Goal: Obtain resource: Download file/media

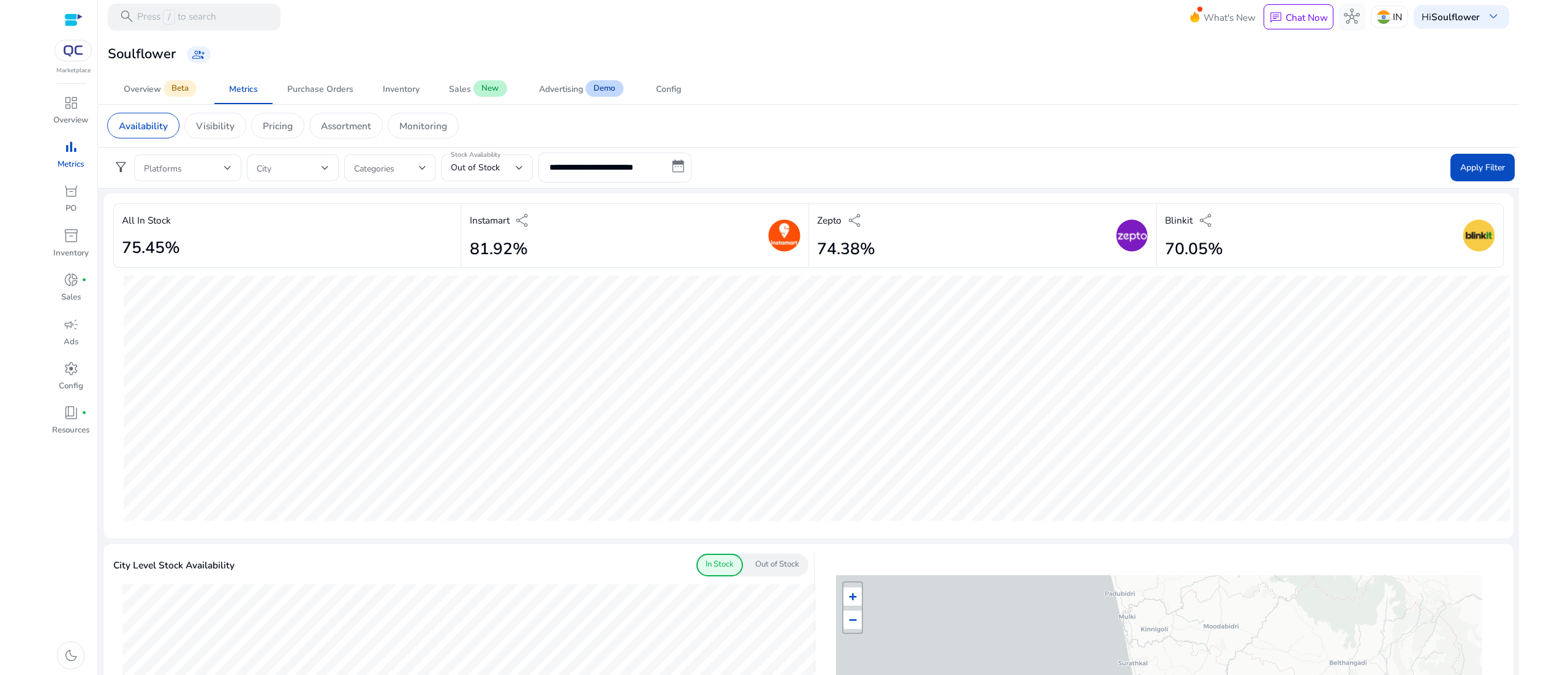
scroll to position [677, 0]
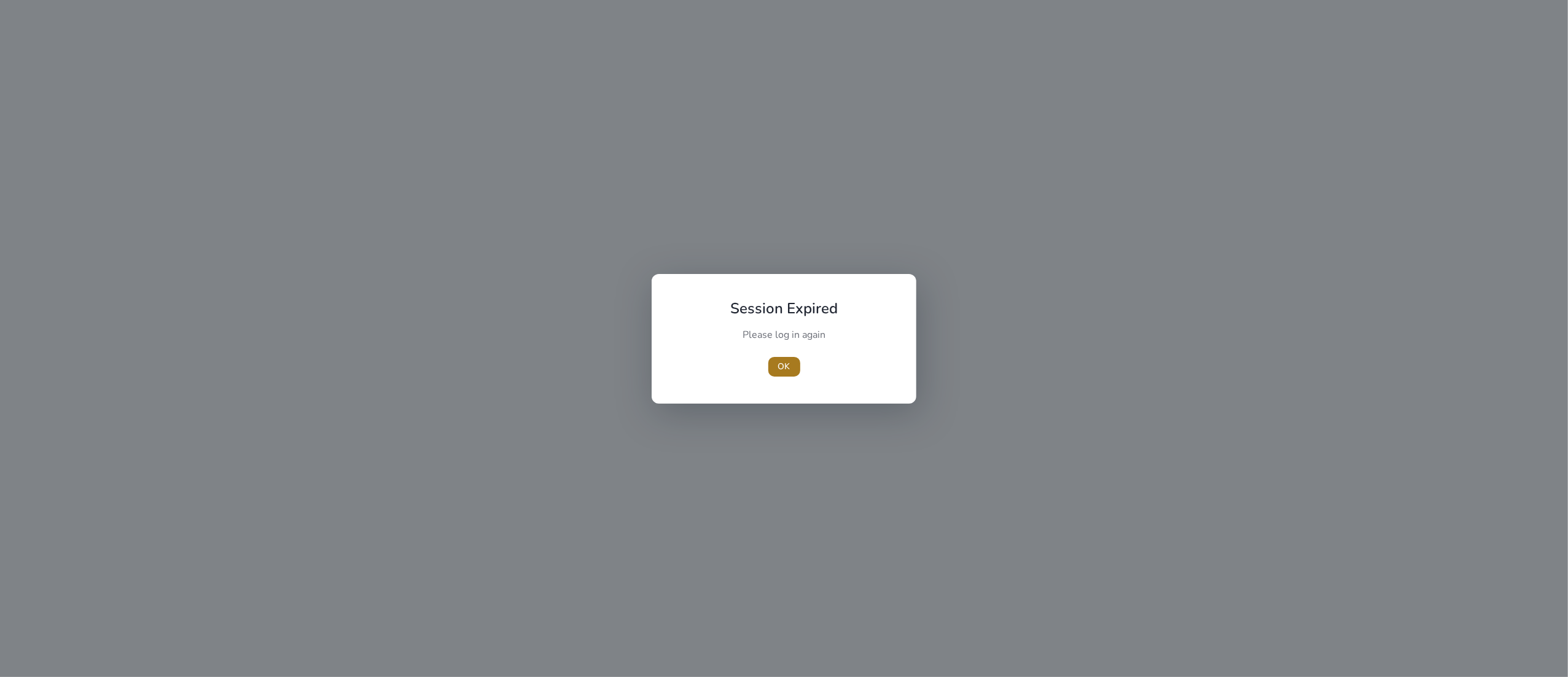
click at [777, 365] on span "button" at bounding box center [784, 367] width 32 height 29
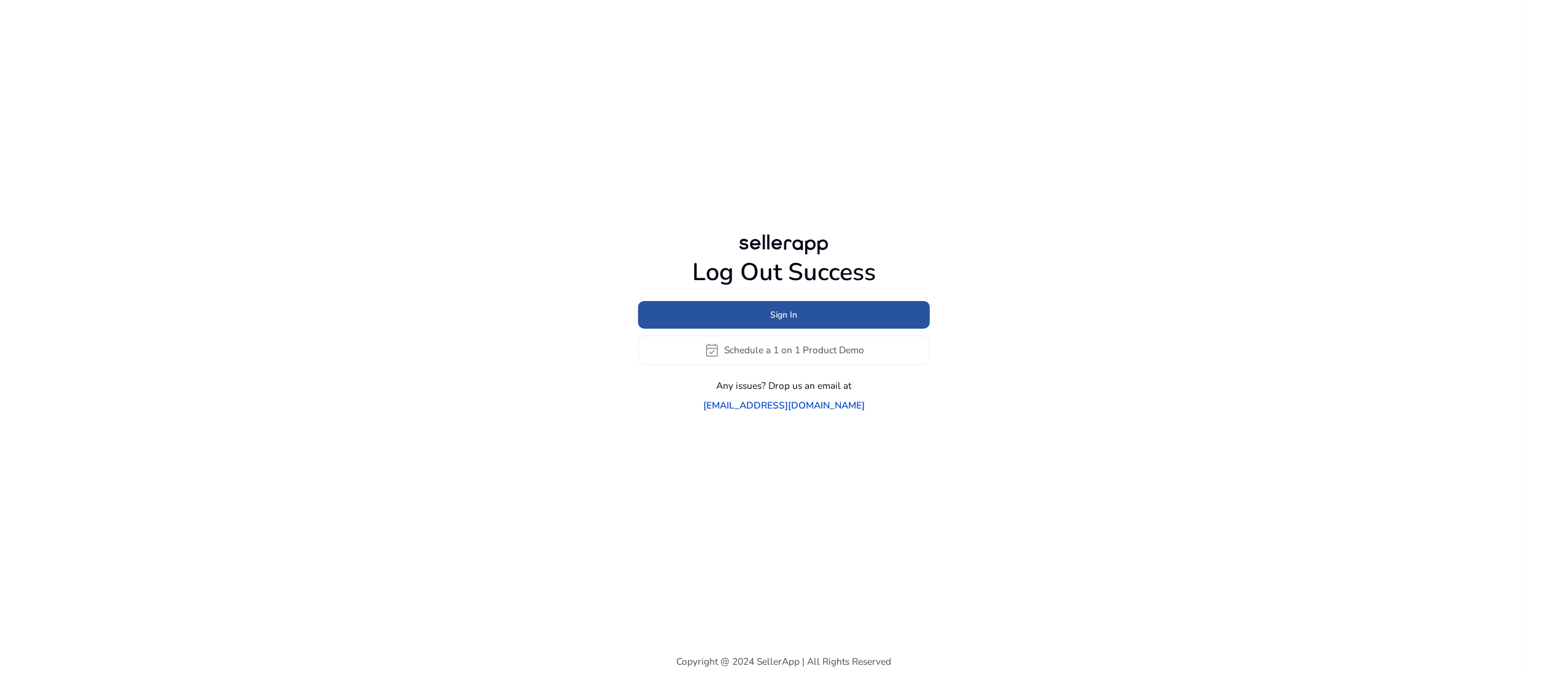
click at [779, 329] on span at bounding box center [784, 314] width 291 height 29
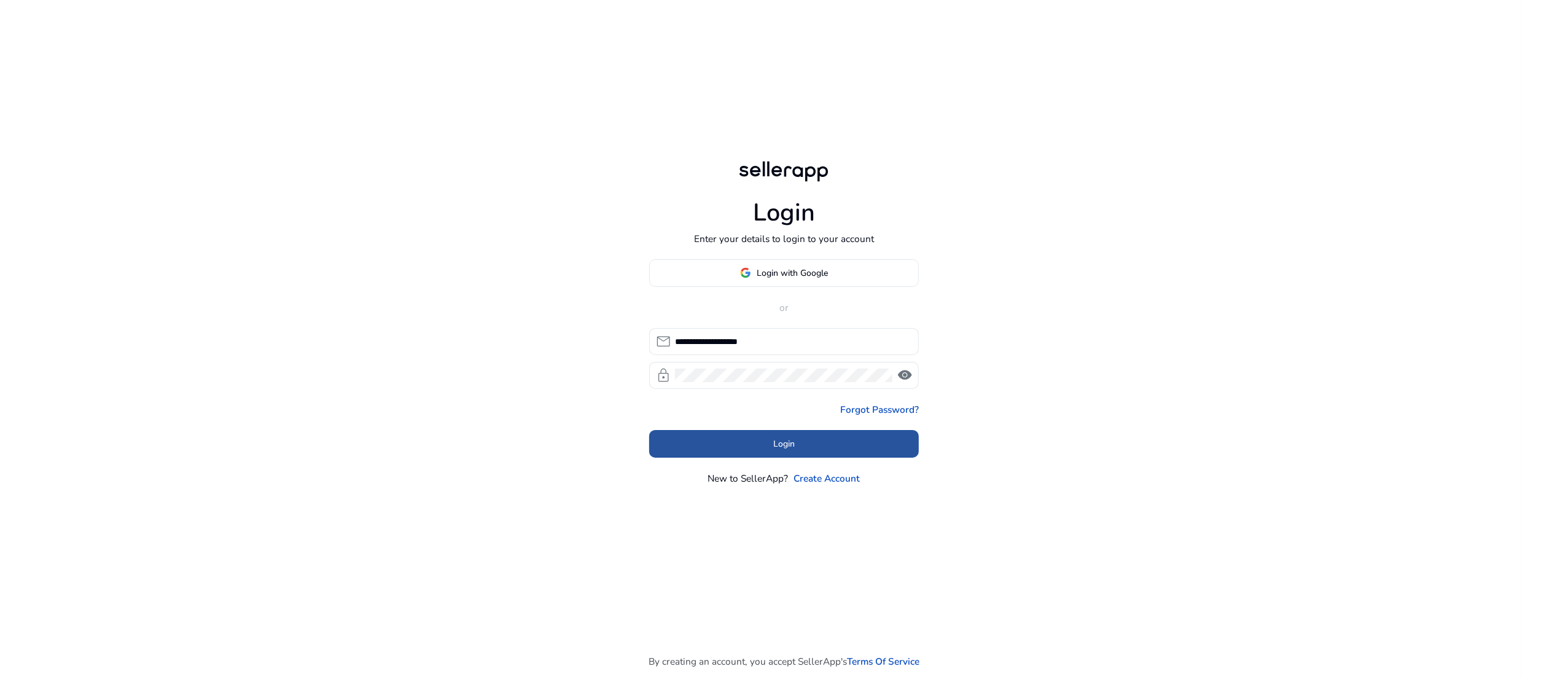
click at [796, 448] on span at bounding box center [784, 444] width 270 height 29
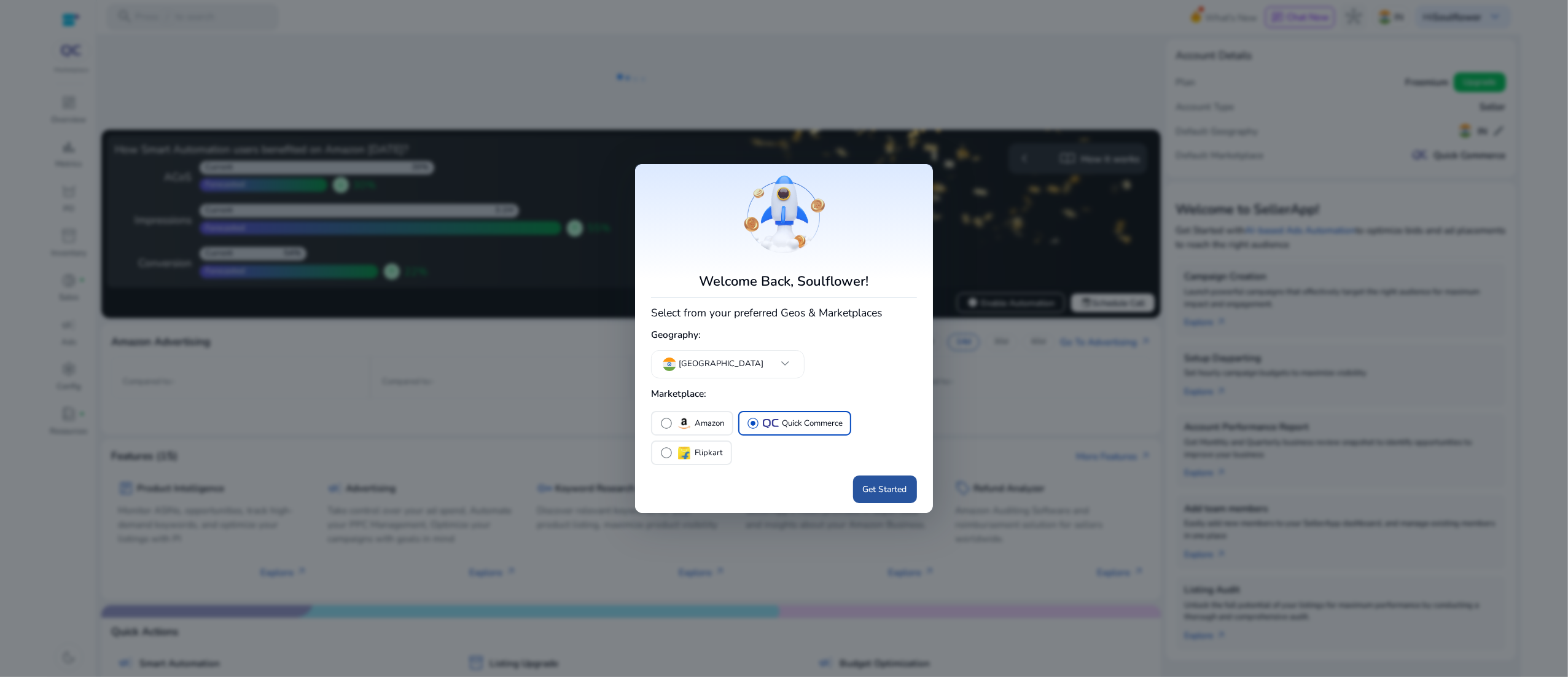
click at [887, 491] on span "Get Started" at bounding box center [884, 489] width 44 height 13
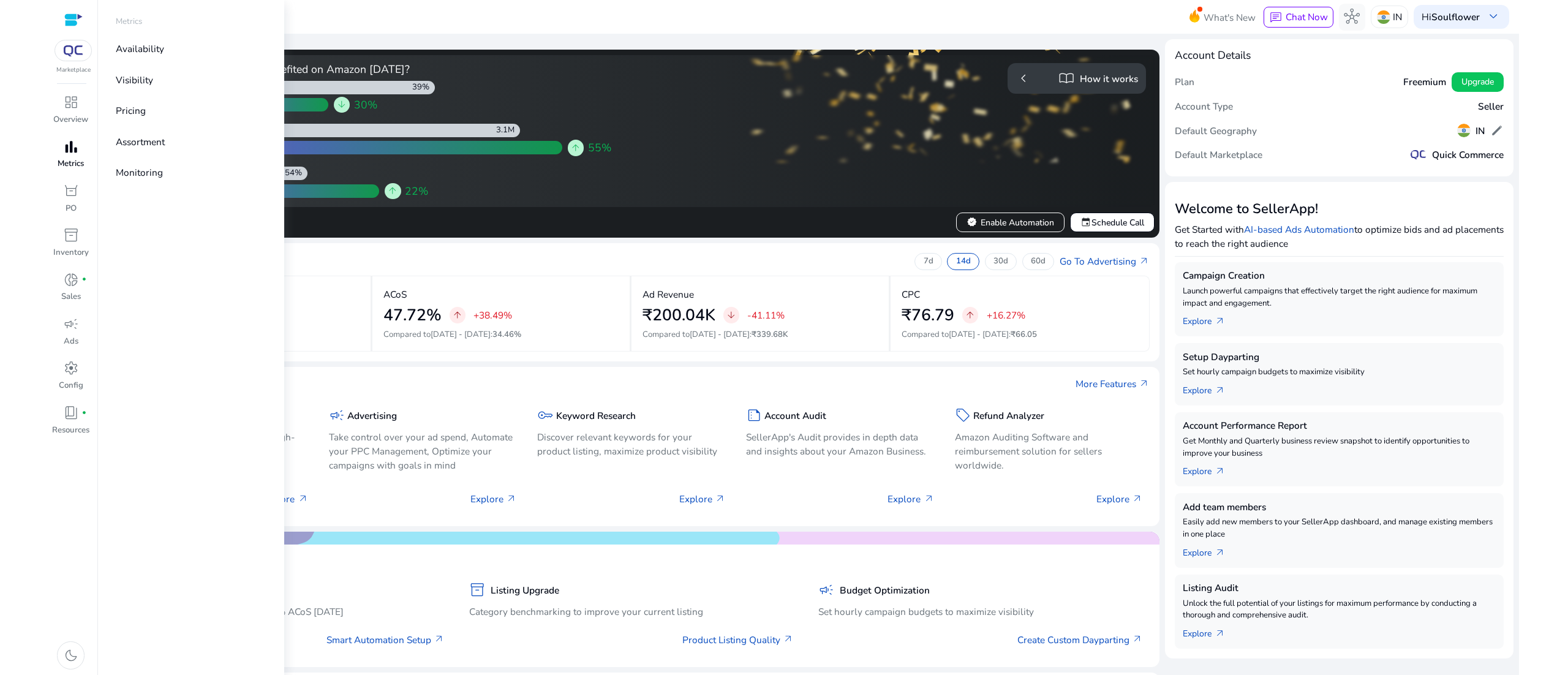
click at [69, 151] on span "bar_chart" at bounding box center [71, 146] width 16 height 16
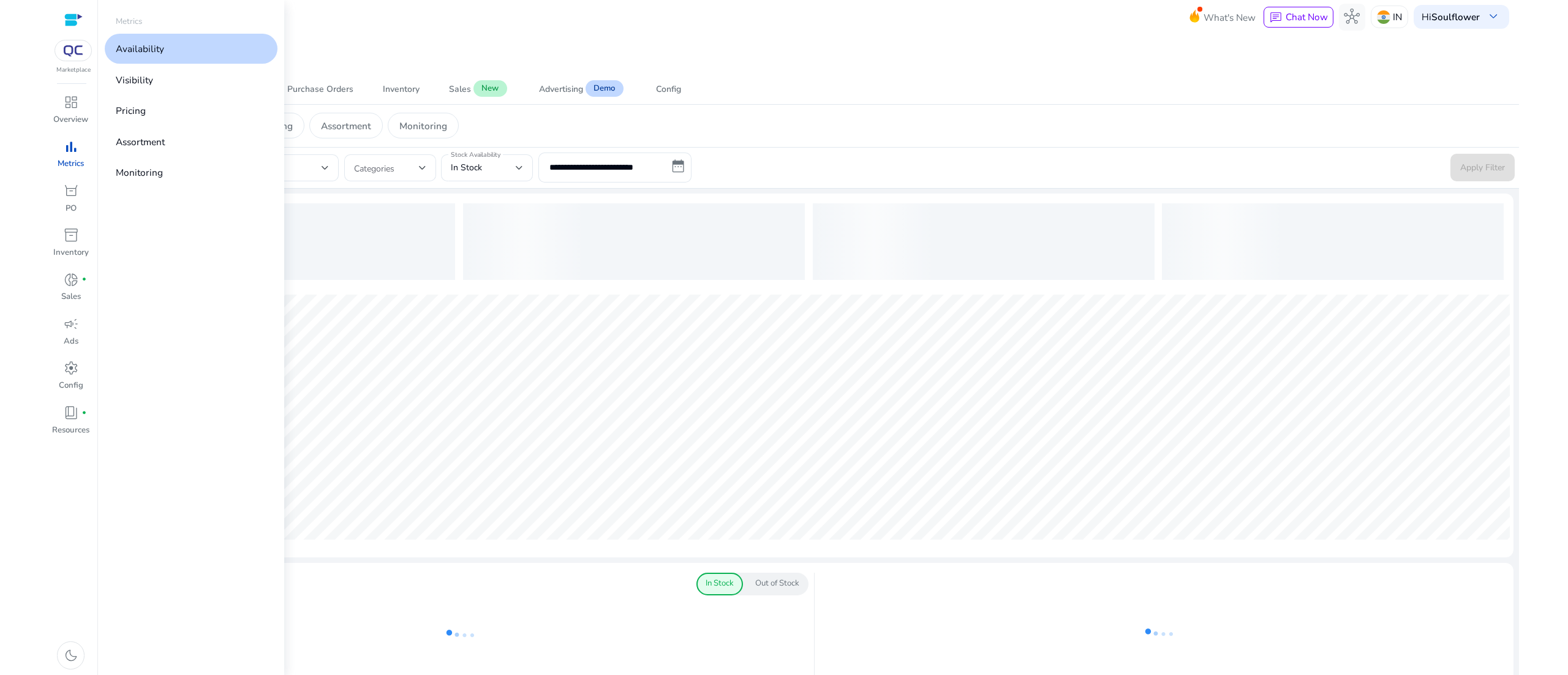
click at [177, 51] on link "Availability" at bounding box center [191, 48] width 173 height 30
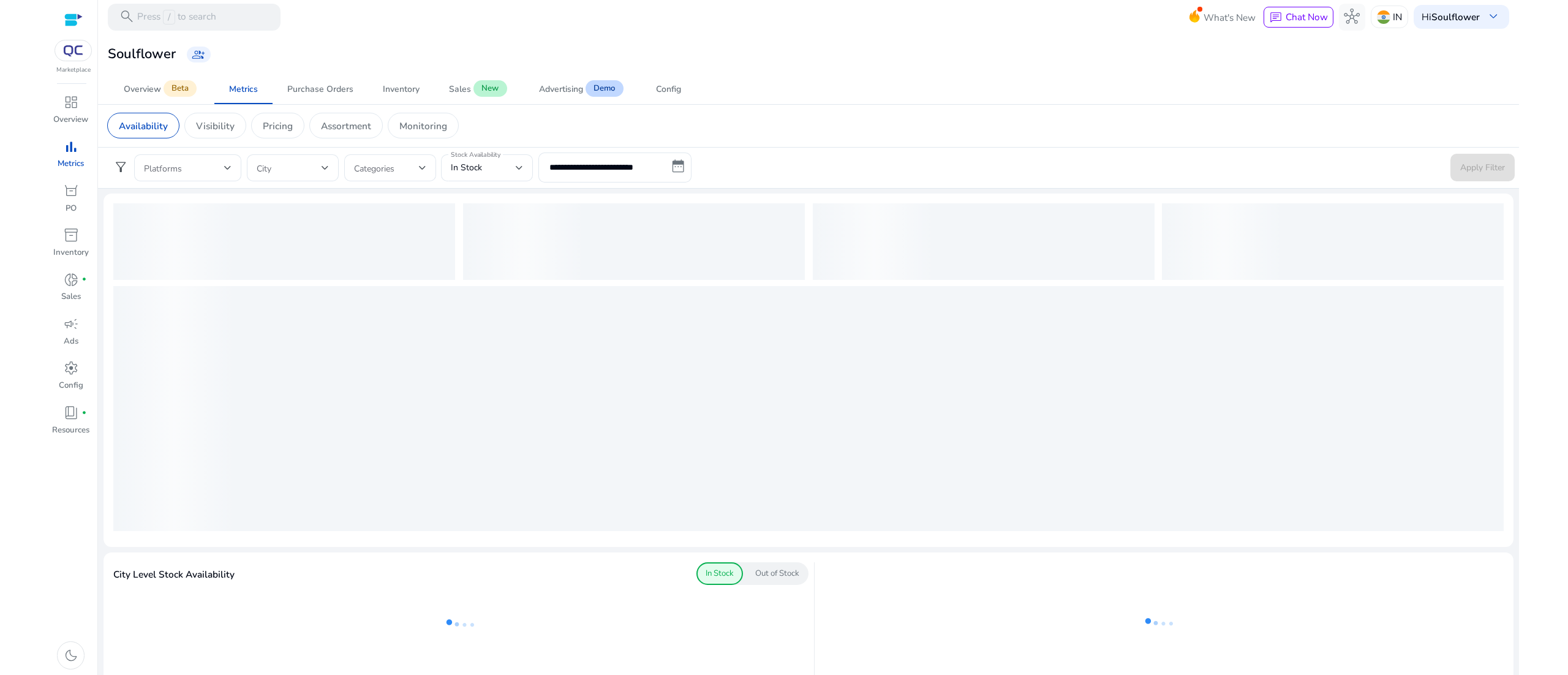
click at [949, 178] on form "**********" at bounding box center [808, 167] width 1413 height 29
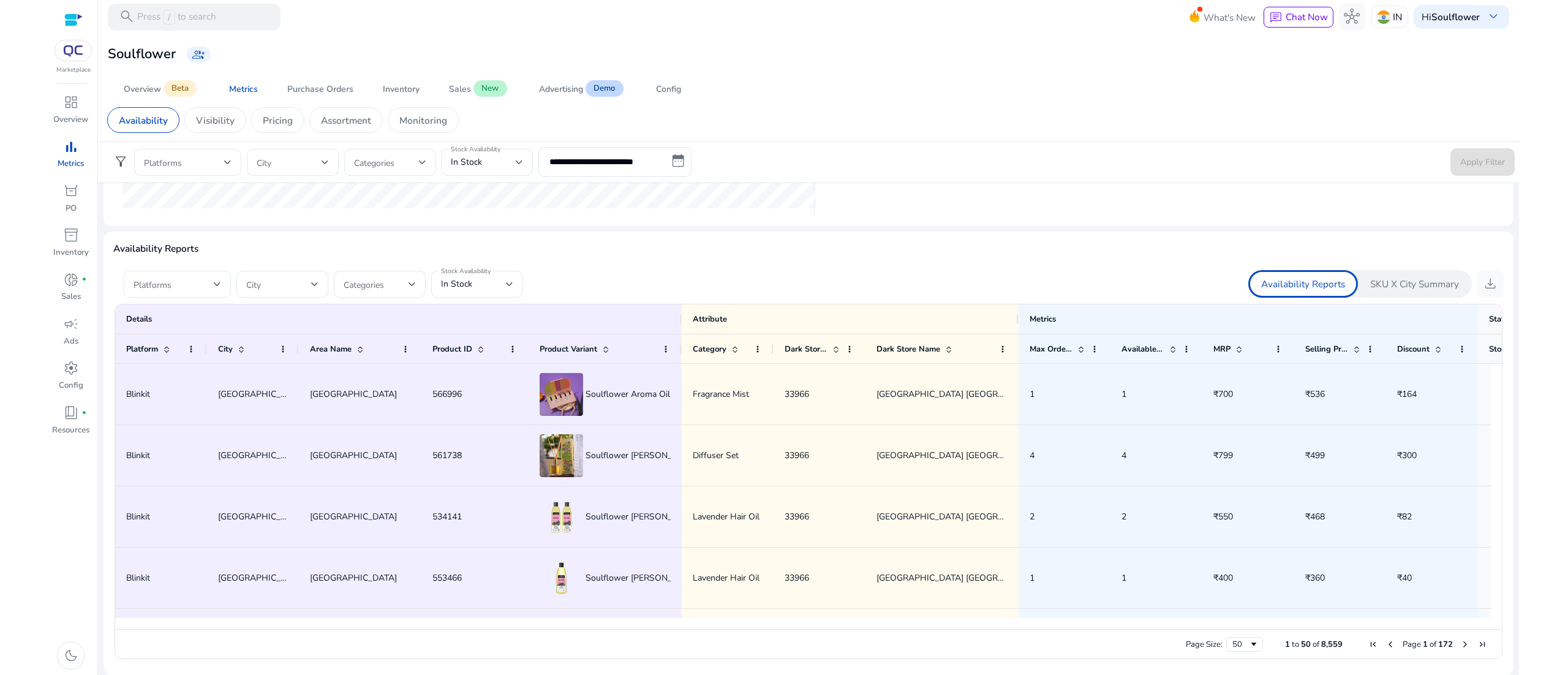
scroll to position [676, 0]
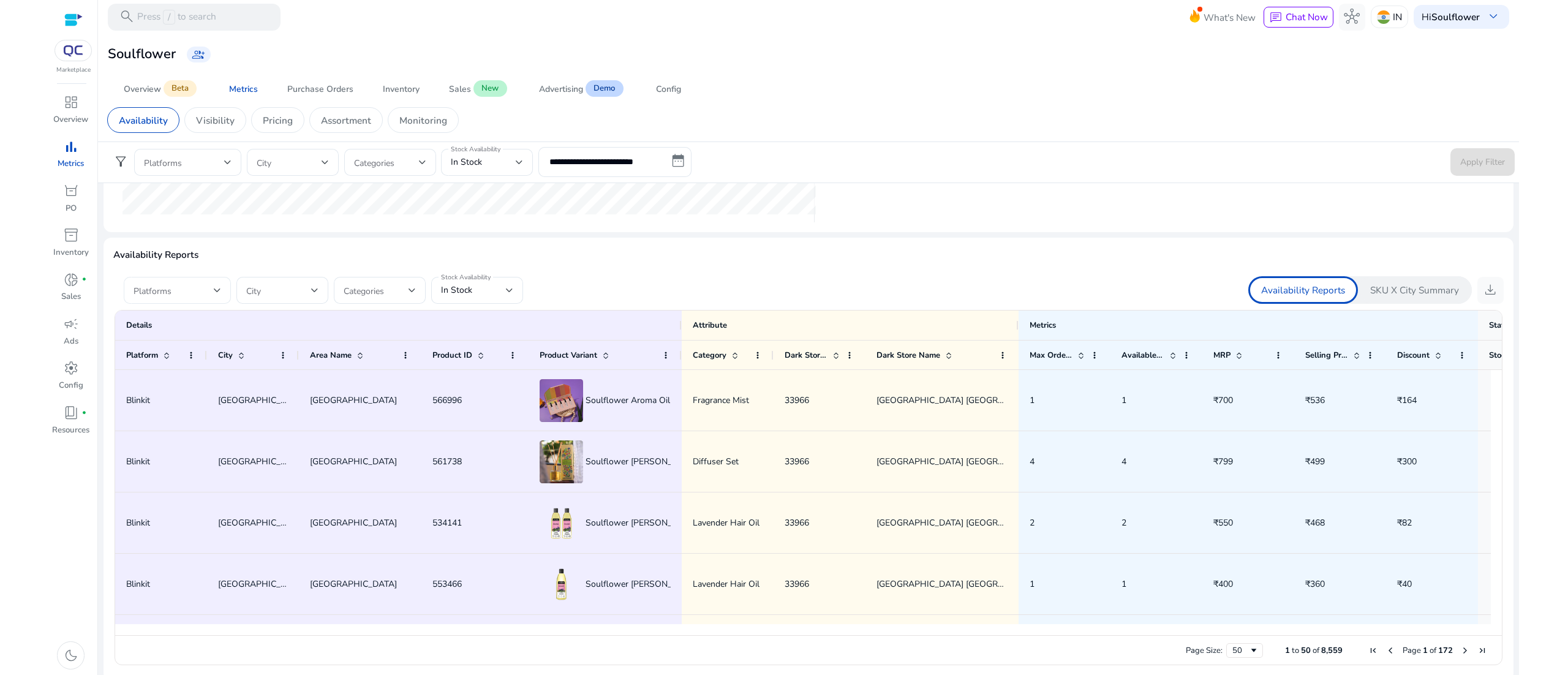
click at [222, 280] on div "Platforms" at bounding box center [177, 290] width 107 height 27
click at [152, 360] on mat-option "Instamart" at bounding box center [177, 355] width 107 height 29
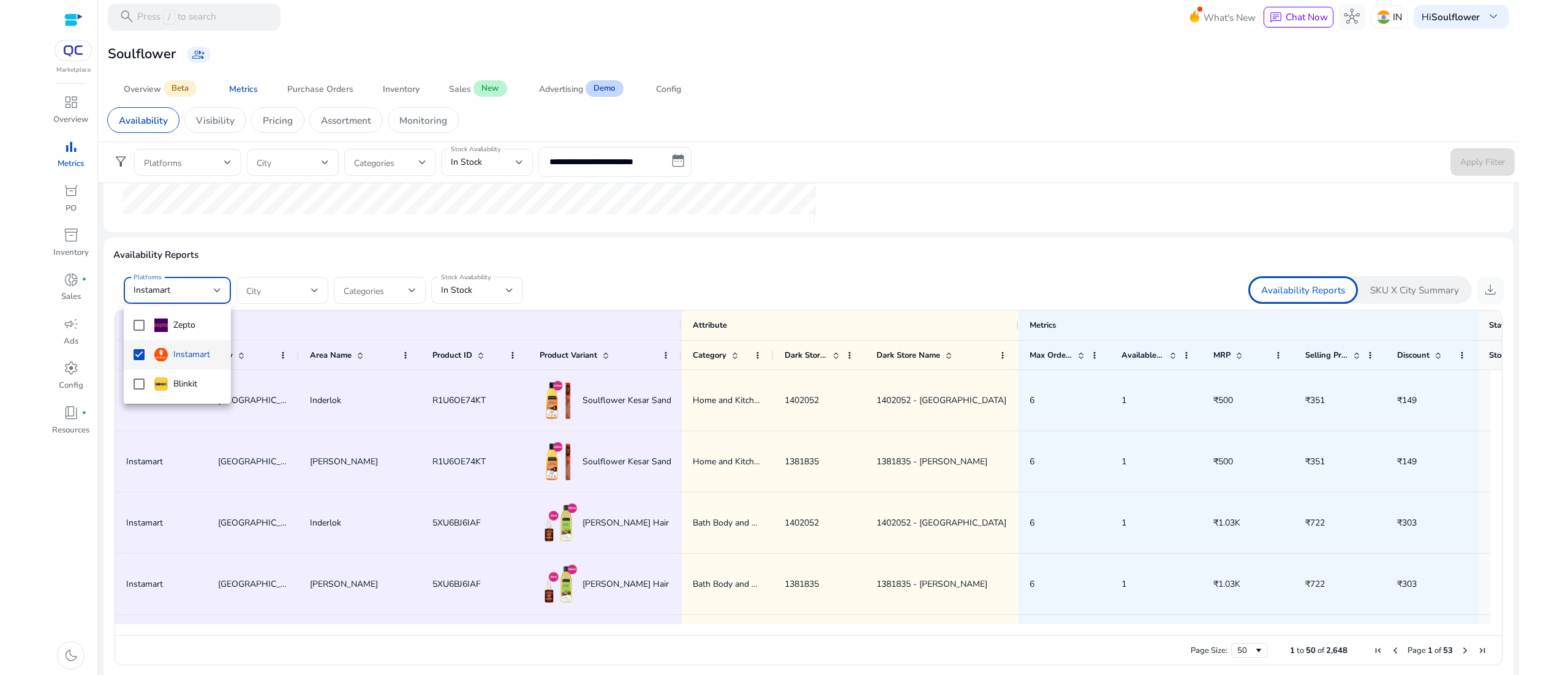
click at [496, 294] on div at bounding box center [784, 338] width 1568 height 675
click at [496, 294] on div "In Stock" at bounding box center [474, 290] width 65 height 14
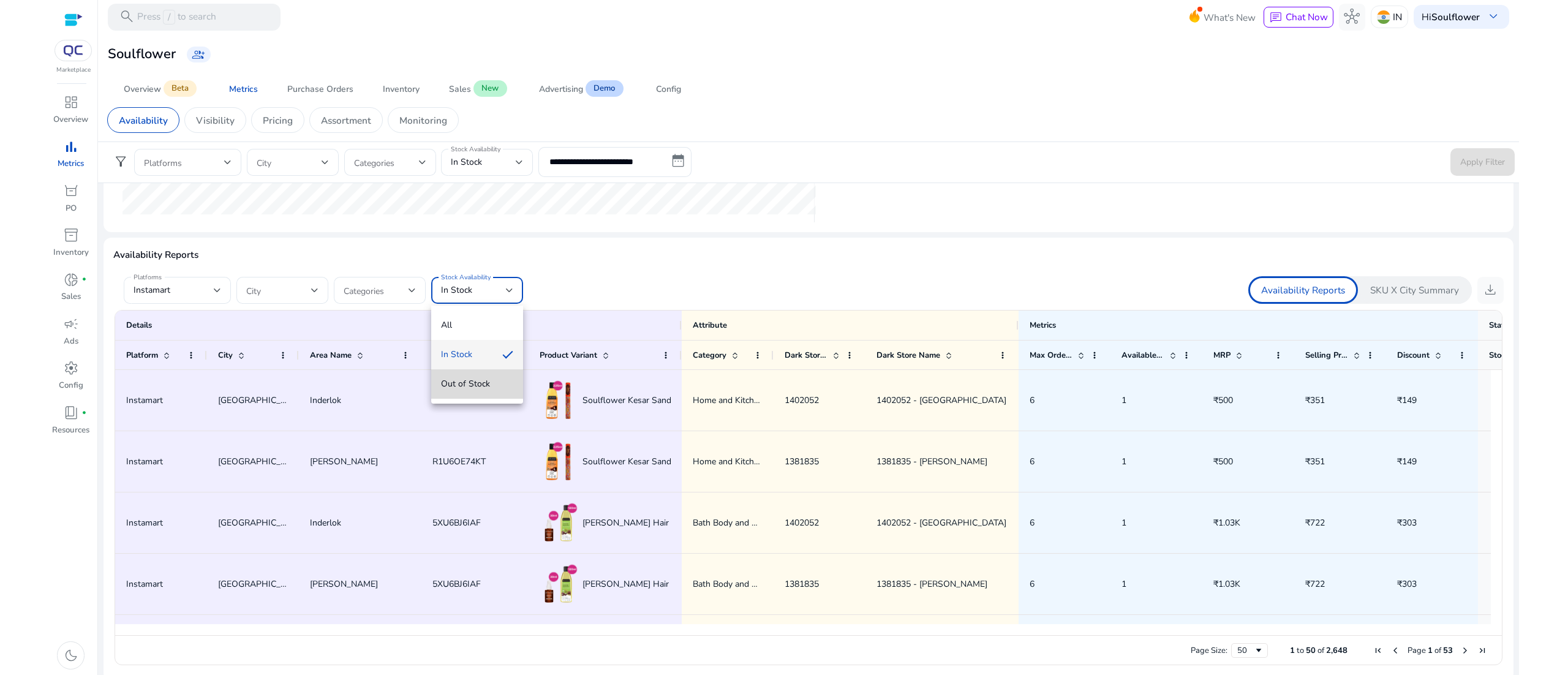
click at [477, 388] on span "Out of Stock" at bounding box center [477, 384] width 72 height 14
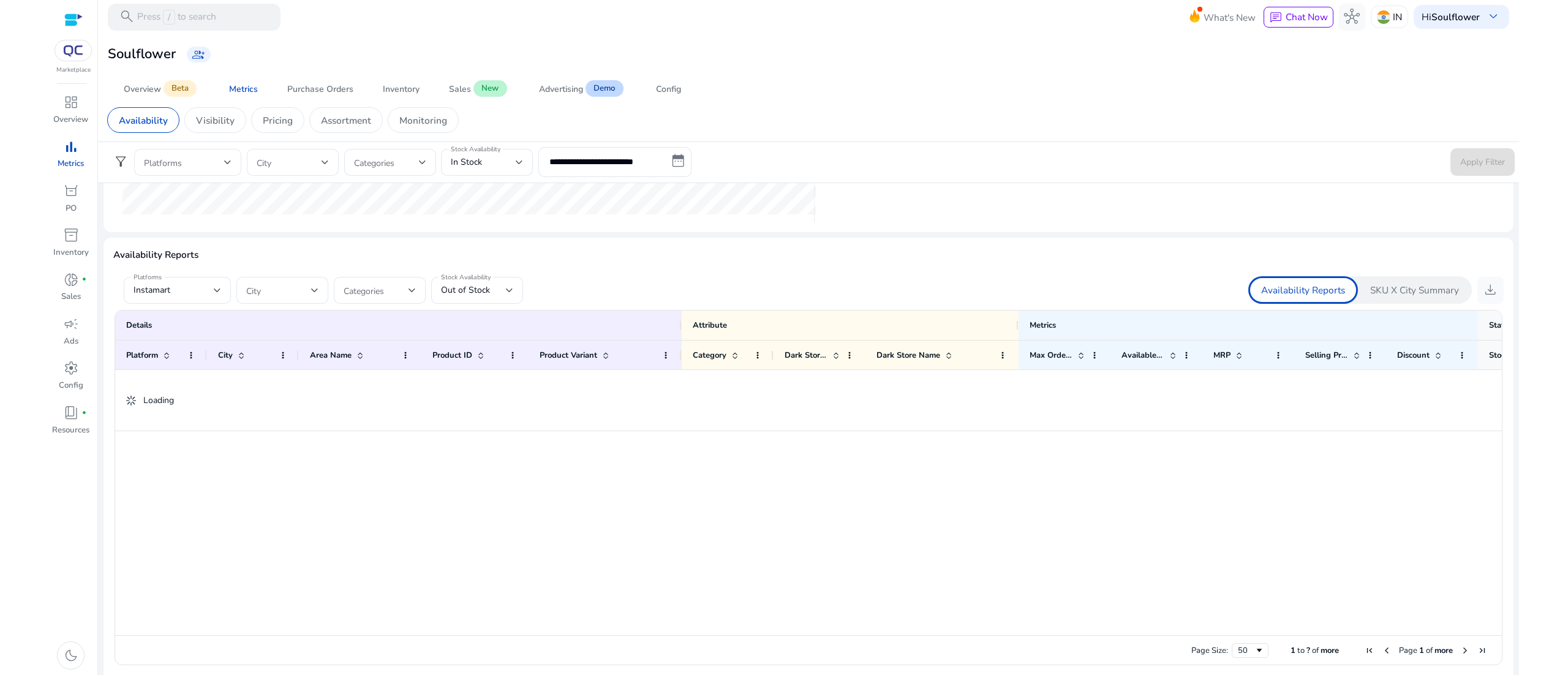
click at [667, 310] on ag-grid-angular "1 to ? of more. Page 1 of more Drag here to set row groups Drag here to set col…" at bounding box center [808, 487] width 1409 height 367
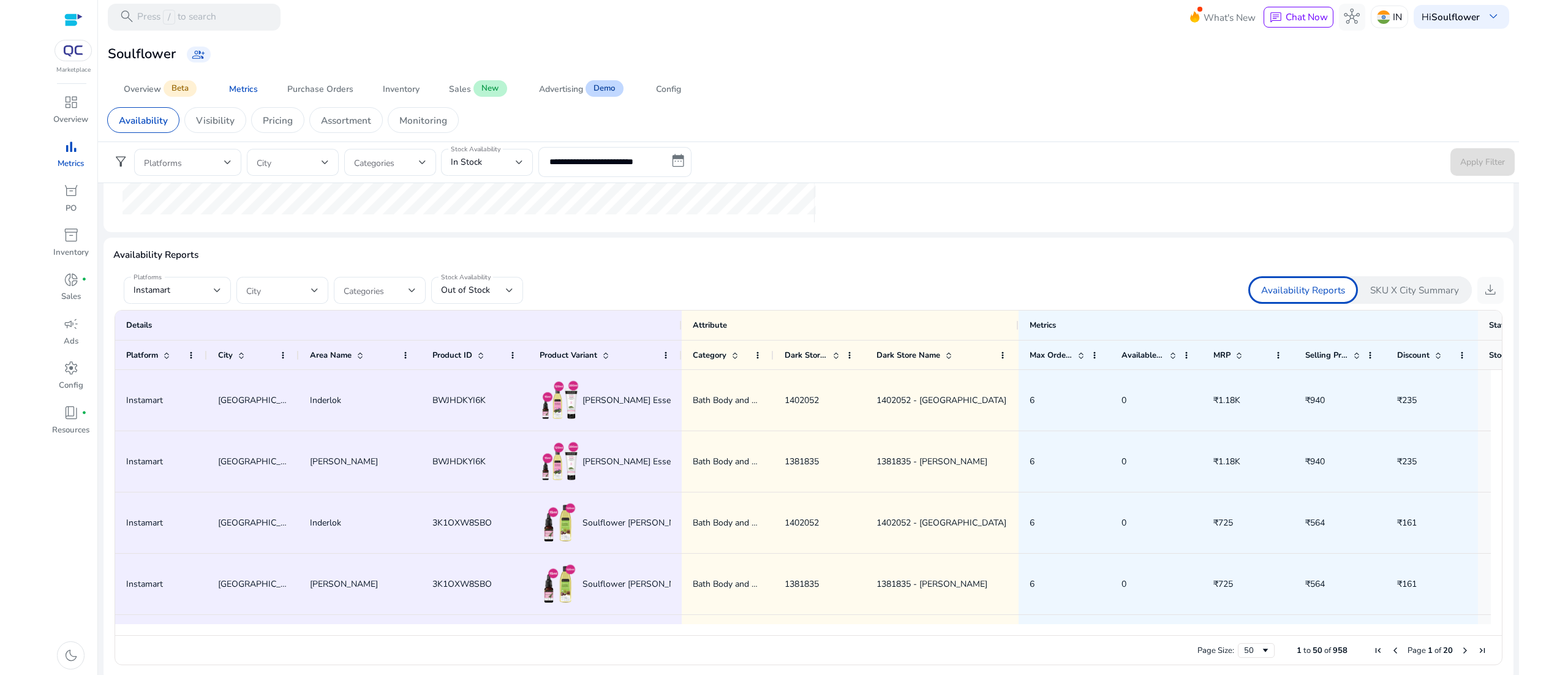
click at [642, 277] on div "Platforms Instamart City Categories Stock Availability Out of Stock Availabilit…" at bounding box center [808, 290] width 1390 height 28
click at [1482, 290] on span "download" at bounding box center [1490, 290] width 16 height 16
click at [818, 99] on div "Availability Visibility Pricing Assortment Monitoring" at bounding box center [808, 120] width 1423 height 42
